Goal: Navigation & Orientation: Find specific page/section

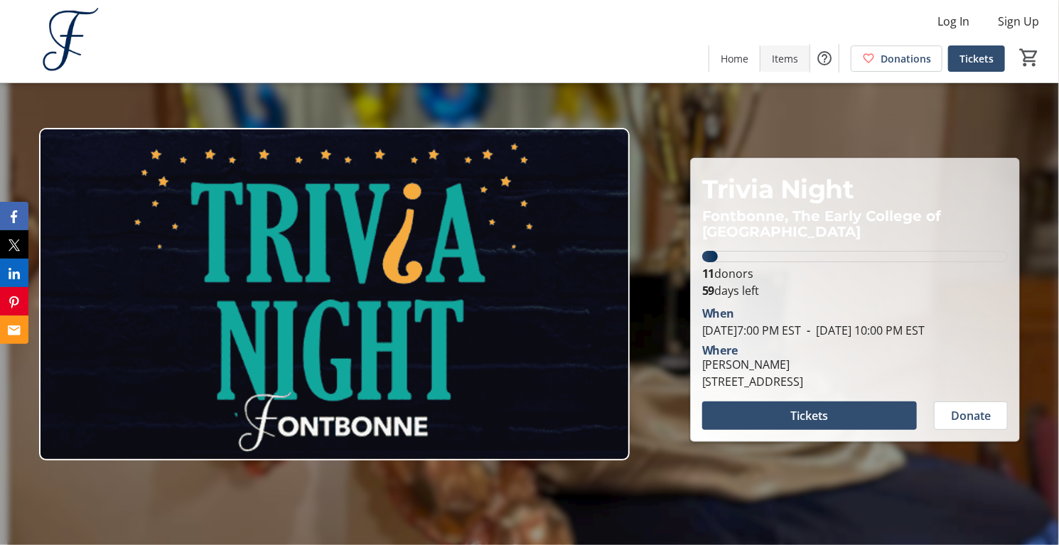
click at [791, 65] on span "Items" at bounding box center [785, 58] width 26 height 15
